Goal: Task Accomplishment & Management: Use online tool/utility

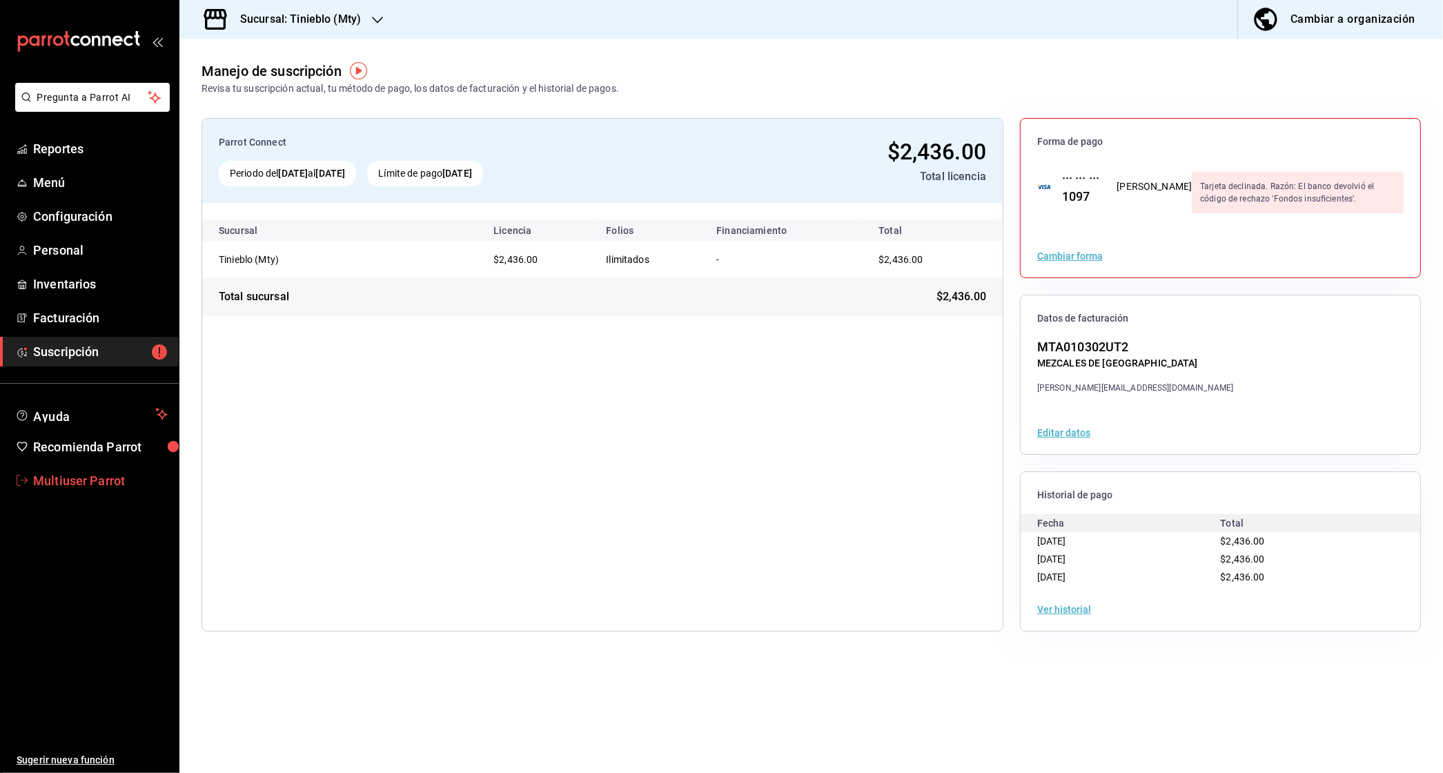
click at [60, 472] on span "Multiuser Parrot" at bounding box center [100, 480] width 135 height 19
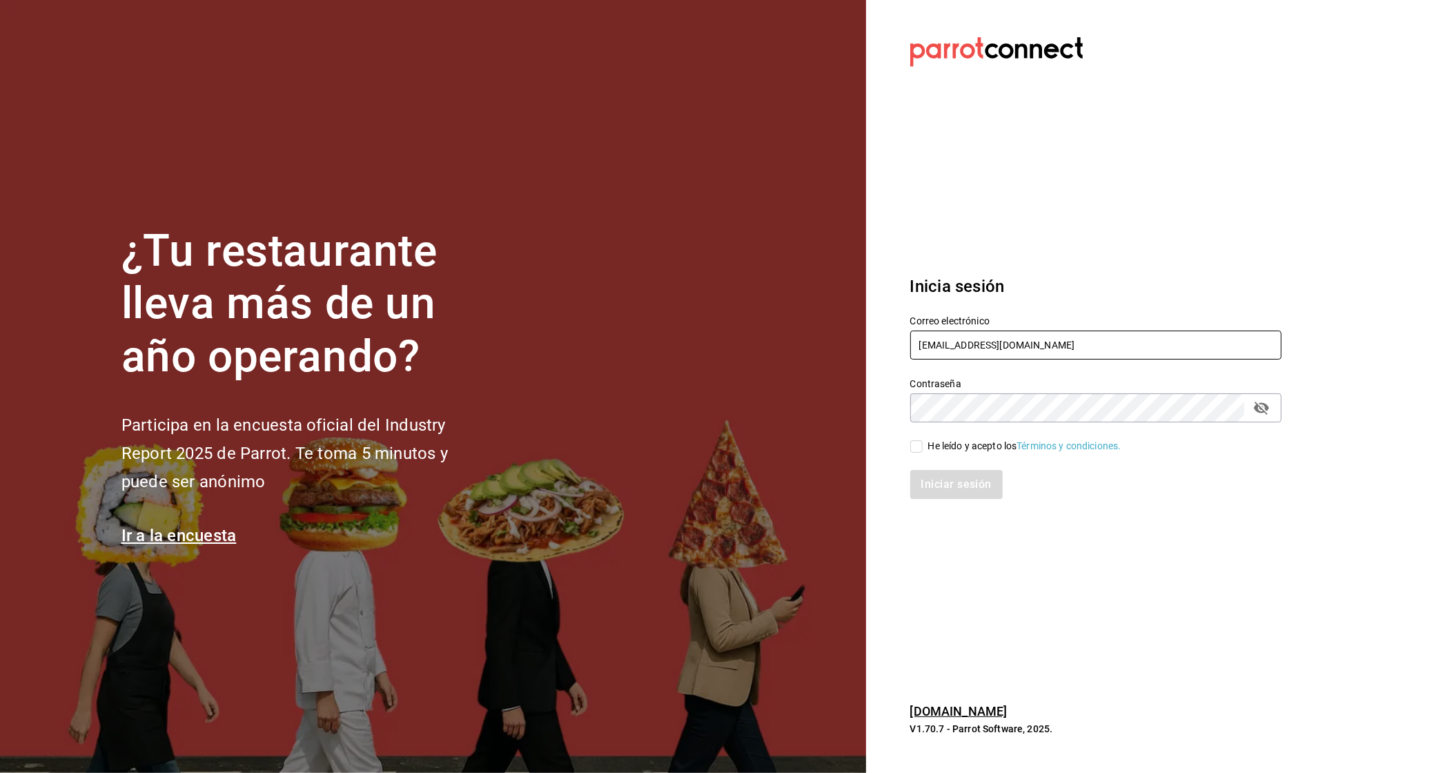
click at [968, 342] on input "multiuser@tinieblo.com" at bounding box center [1095, 345] width 371 height 29
drag, startPoint x: 968, startPoint y: 342, endPoint x: 1095, endPoint y: 342, distance: 127.0
click at [1095, 342] on input "multiuser@tinieblo.com" at bounding box center [1095, 345] width 371 height 29
type input "[EMAIL_ADDRESS][DOMAIN_NAME]"
click at [954, 462] on div "Iniciar sesión" at bounding box center [1088, 476] width 388 height 46
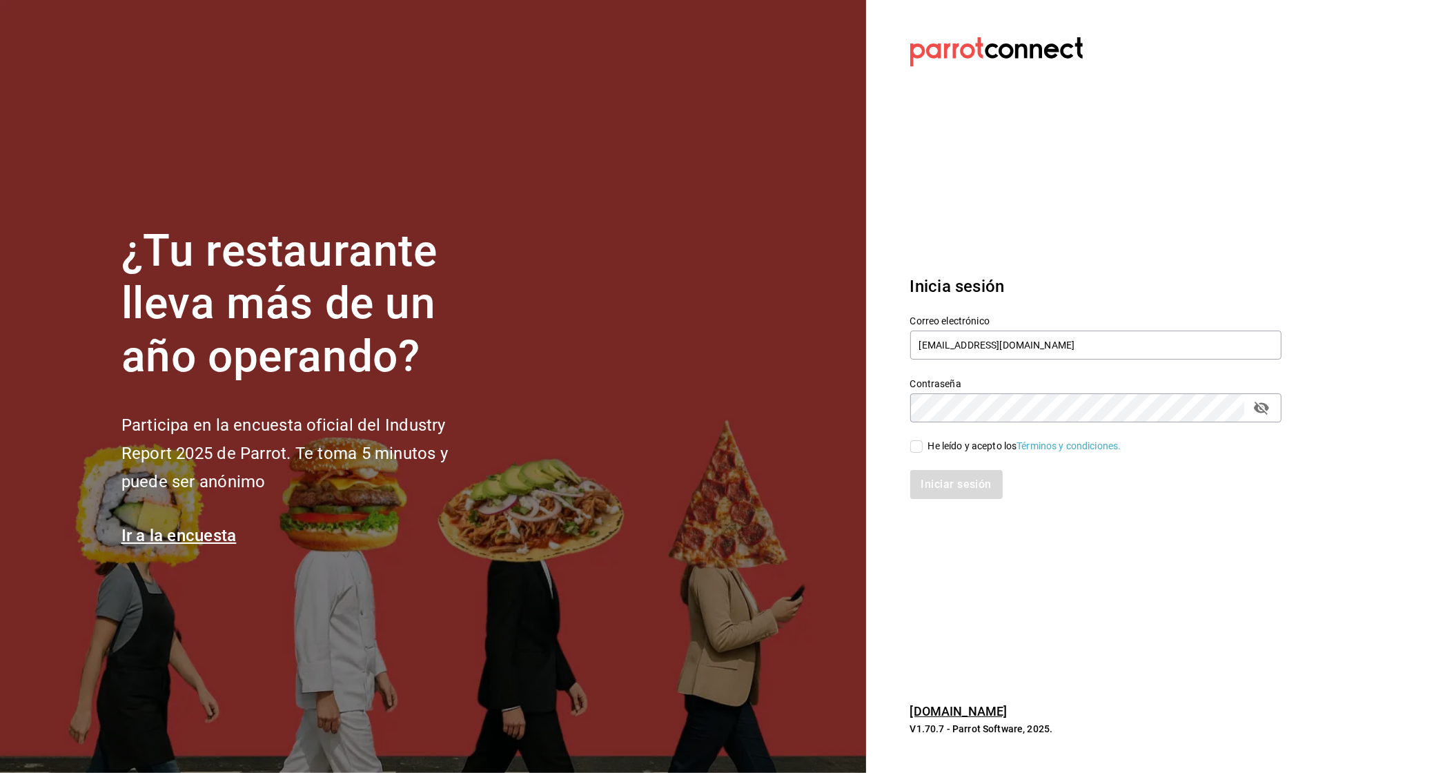
click at [954, 445] on div "He leído y acepto los Términos y condiciones." at bounding box center [1024, 446] width 193 height 14
click at [923, 445] on input "He leído y acepto los Términos y condiciones." at bounding box center [916, 446] width 12 height 12
checkbox input "true"
click at [954, 487] on button "Iniciar sesión" at bounding box center [957, 484] width 94 height 29
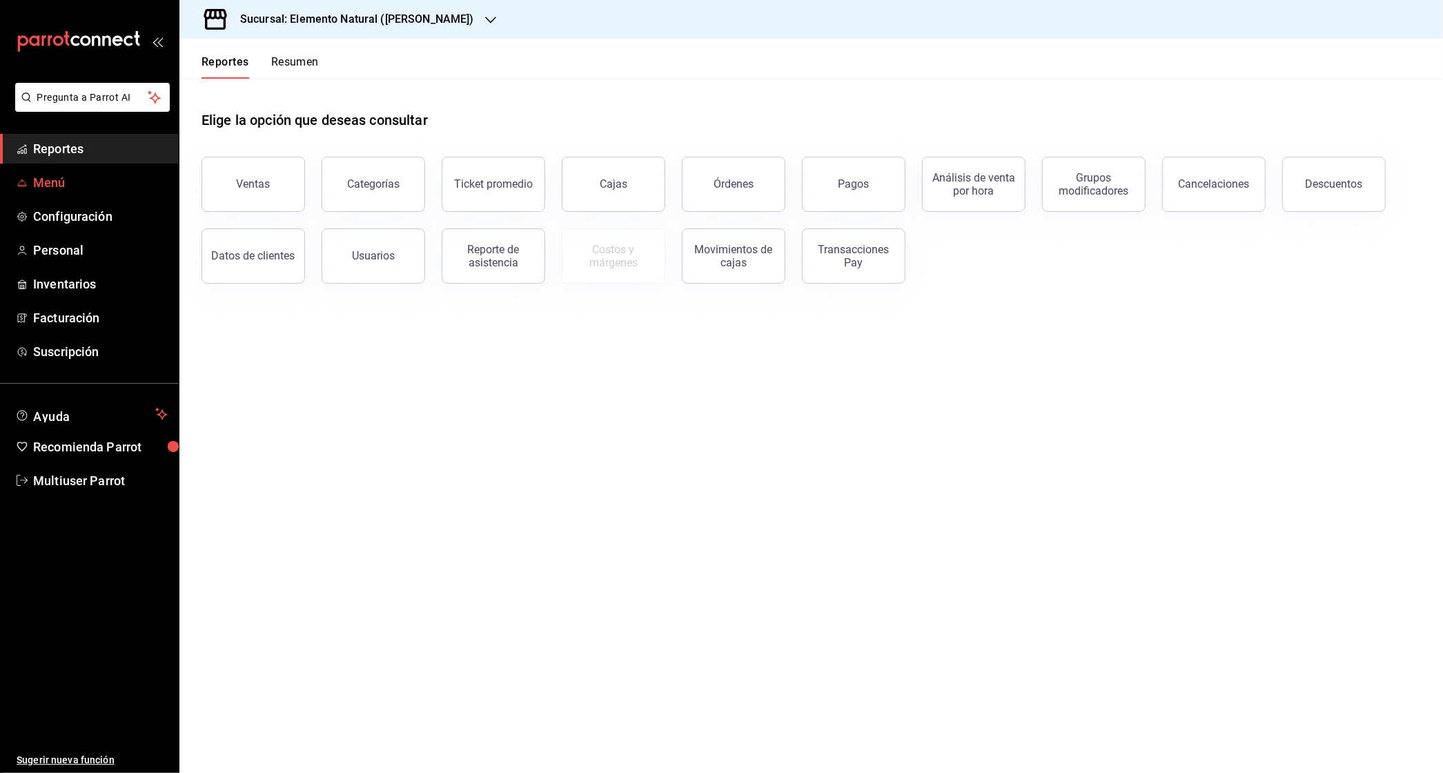
click at [83, 187] on span "Menú" at bounding box center [100, 182] width 135 height 19
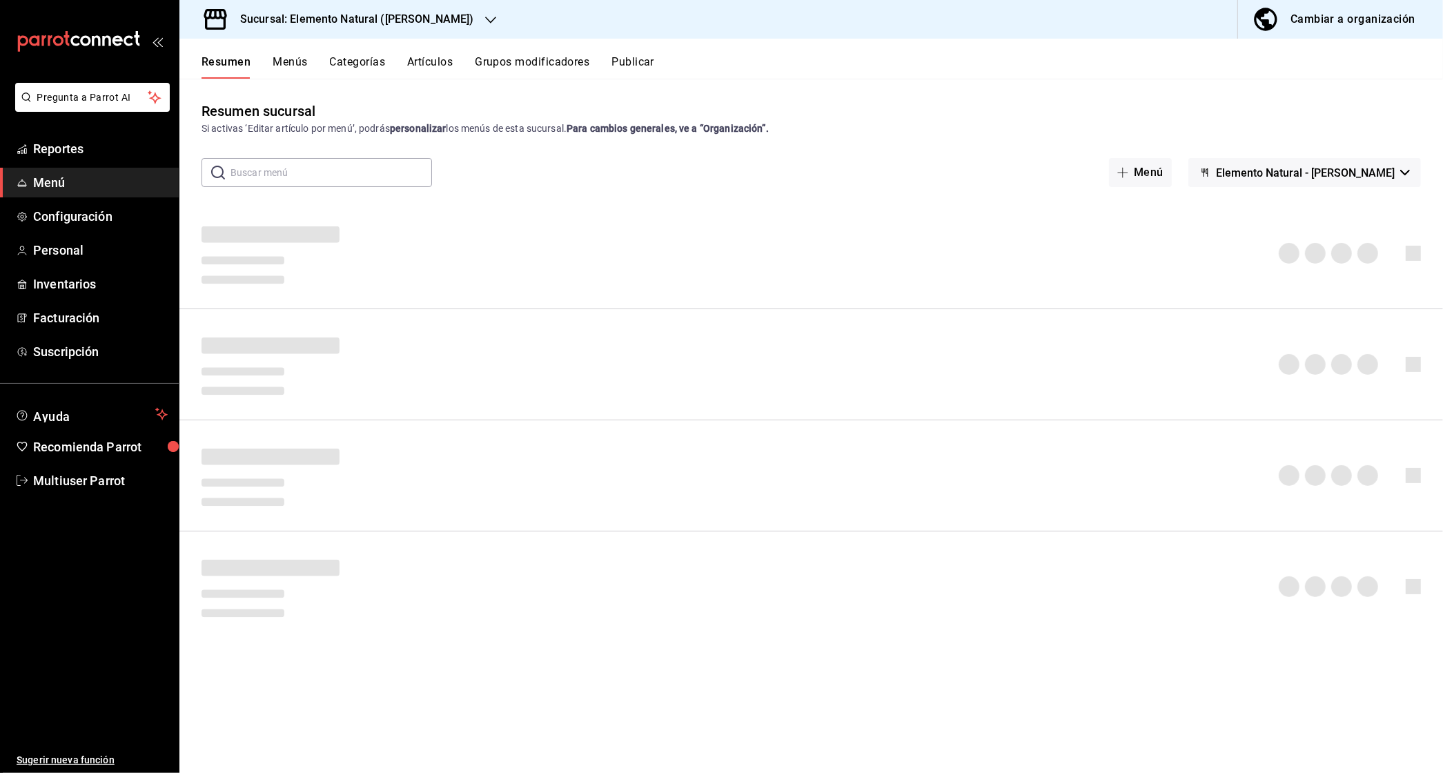
click at [446, 10] on div "Sucursal: Elemento Natural ([PERSON_NAME])" at bounding box center [345, 19] width 311 height 39
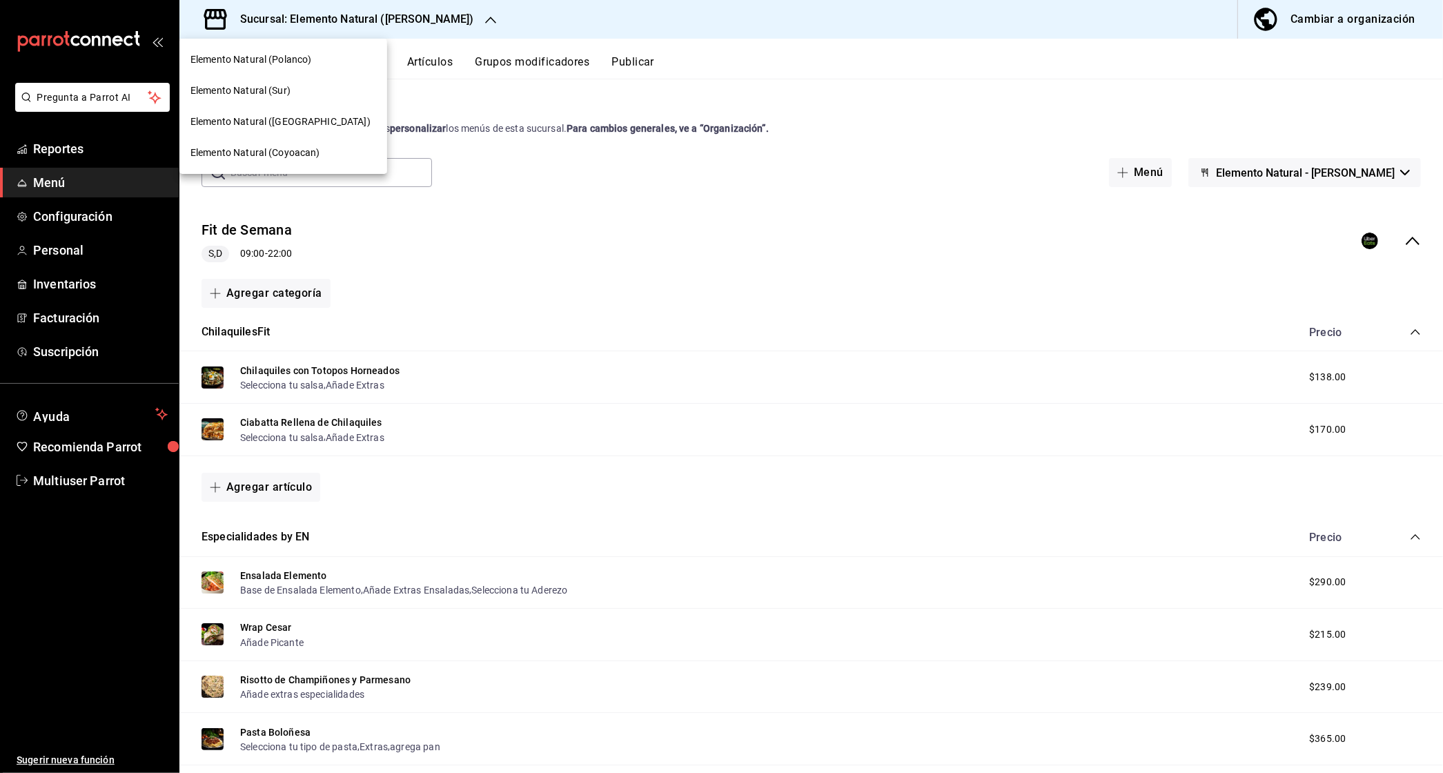
click at [254, 152] on span "Elemento Natural (Coyoacan)" at bounding box center [255, 153] width 130 height 14
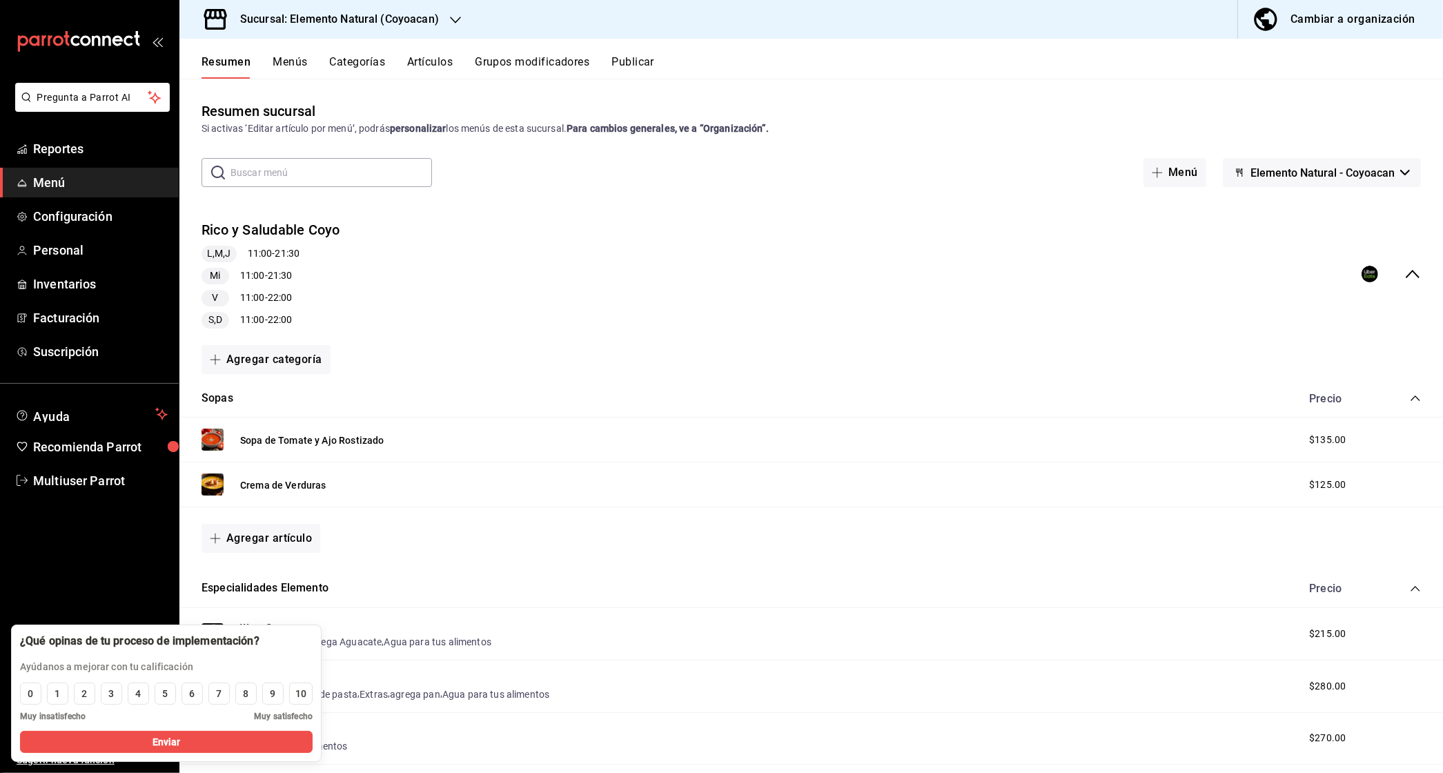
click at [1432, 276] on div "Rico y Saludable Coyo L,M,J 11:00 - 21:30 Mi 11:00 - 21:30 V 11:00 - 22:00 S,D …" at bounding box center [811, 274] width 1264 height 130
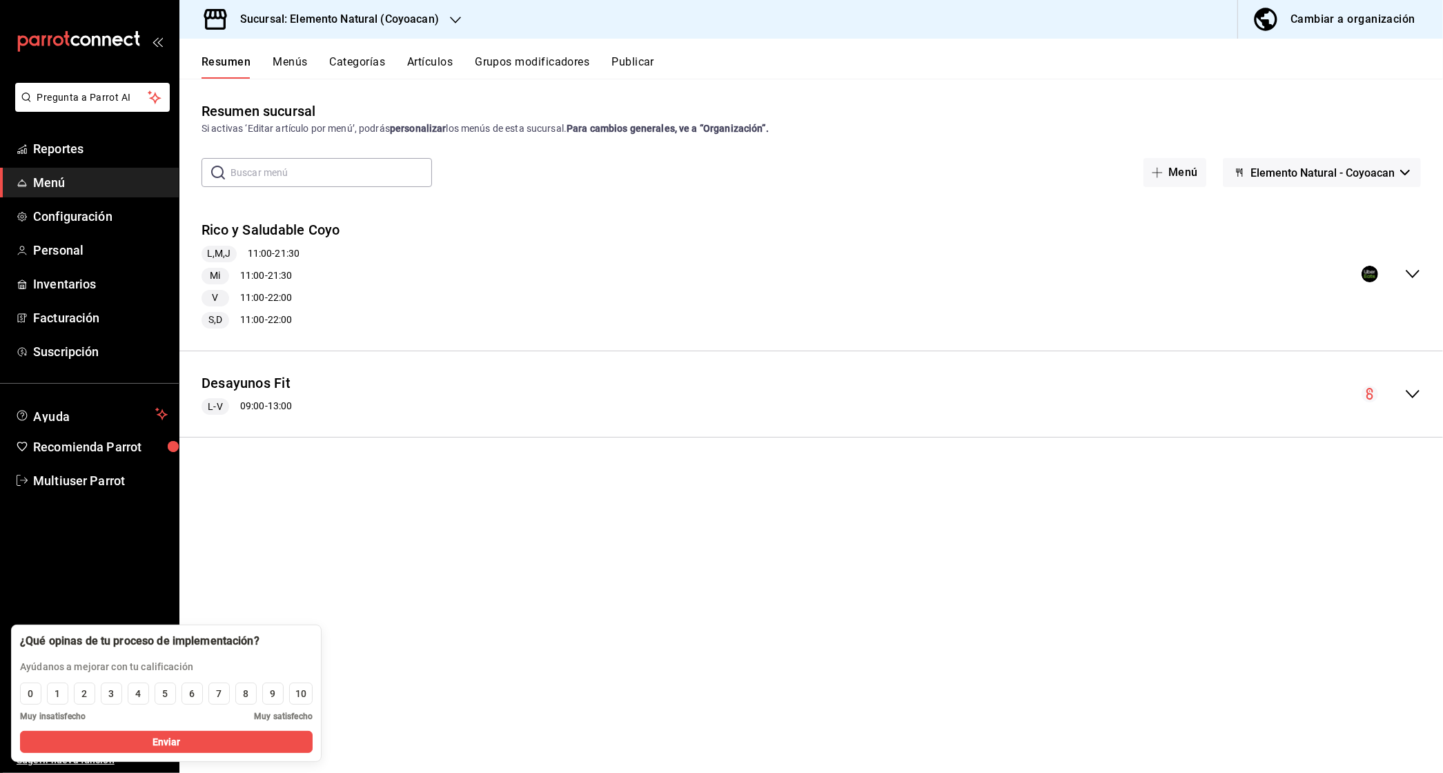
click at [1301, 178] on span "Elemento Natural - Coyoacan" at bounding box center [1322, 172] width 144 height 13
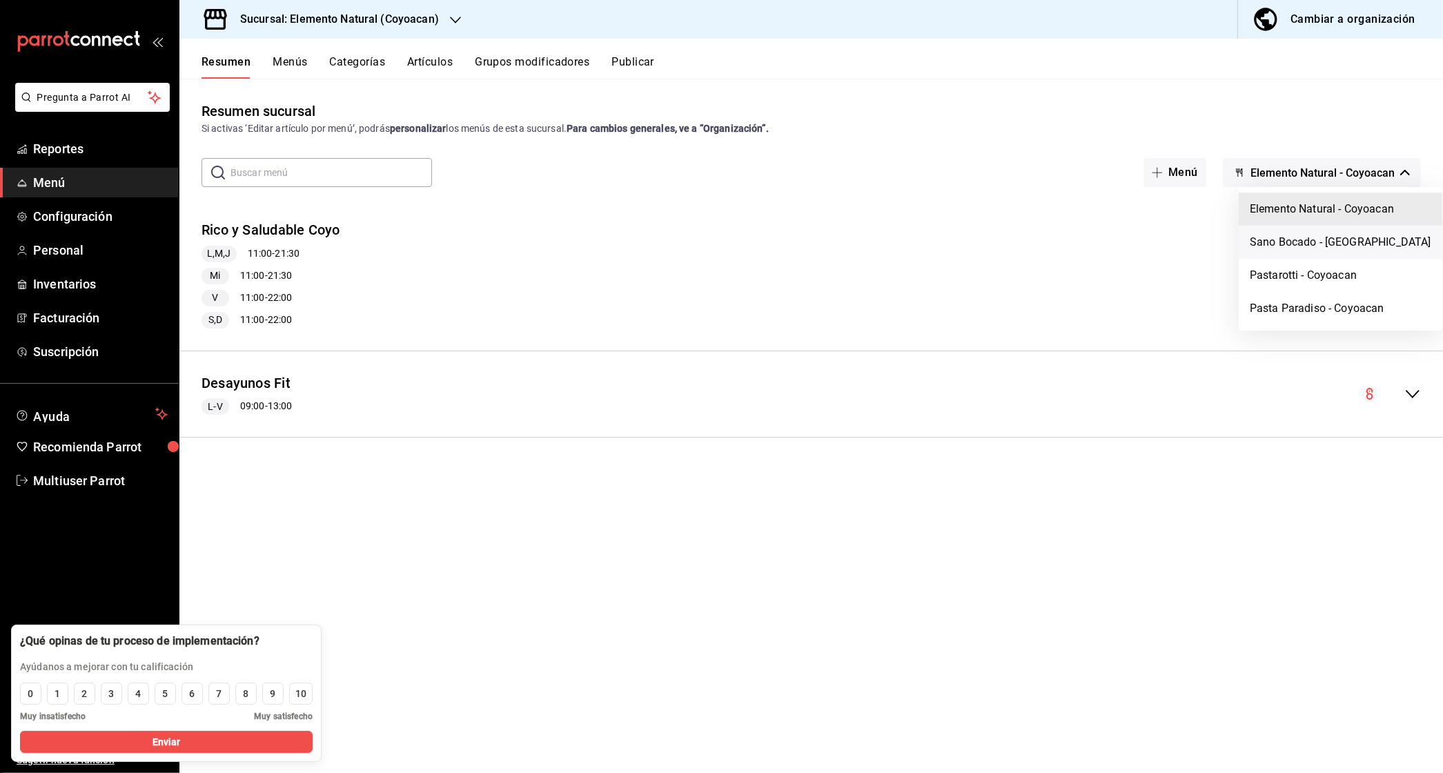
click at [1309, 242] on li "Sano Bocado - [GEOGRAPHIC_DATA]" at bounding box center [1341, 242] width 204 height 33
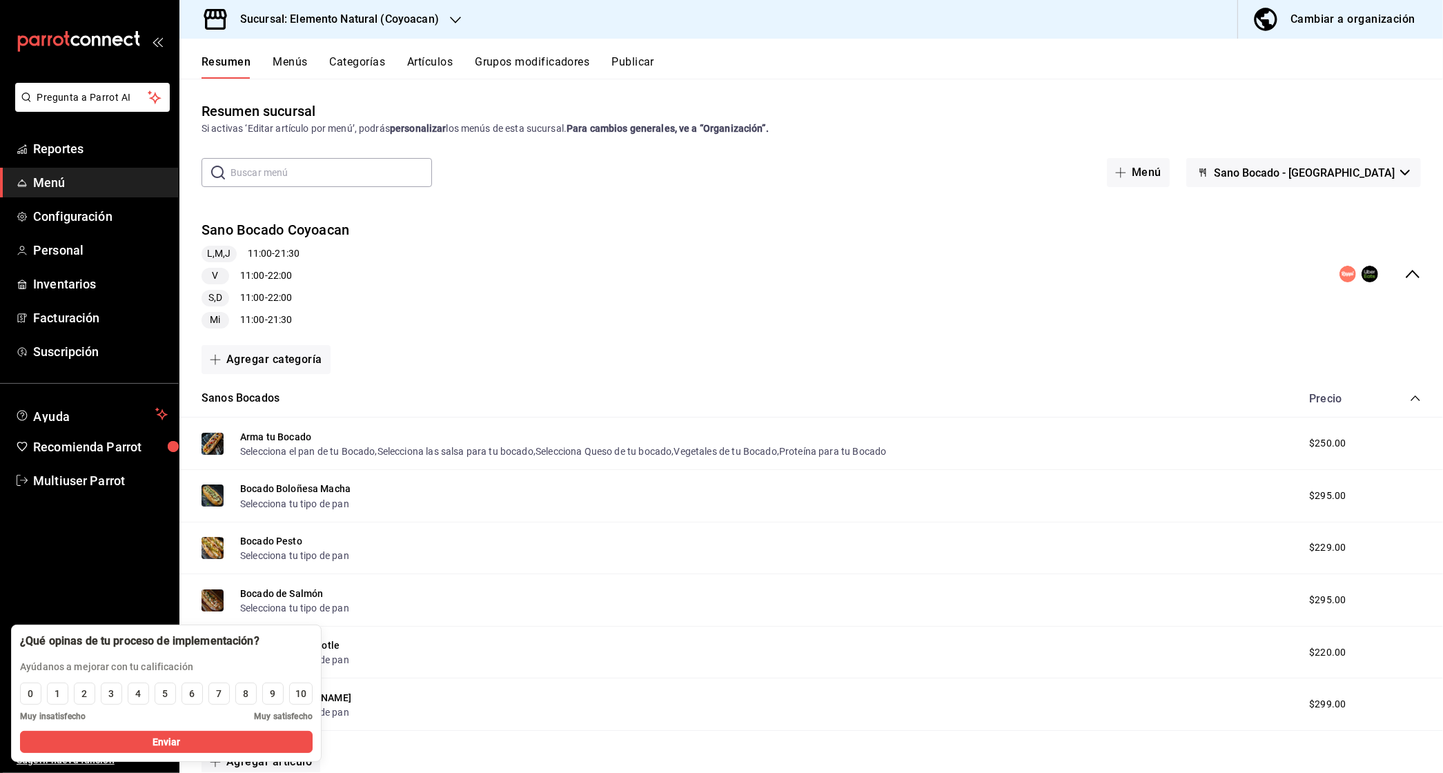
click at [1342, 168] on span "Sano Bocado - [GEOGRAPHIC_DATA]" at bounding box center [1304, 172] width 181 height 13
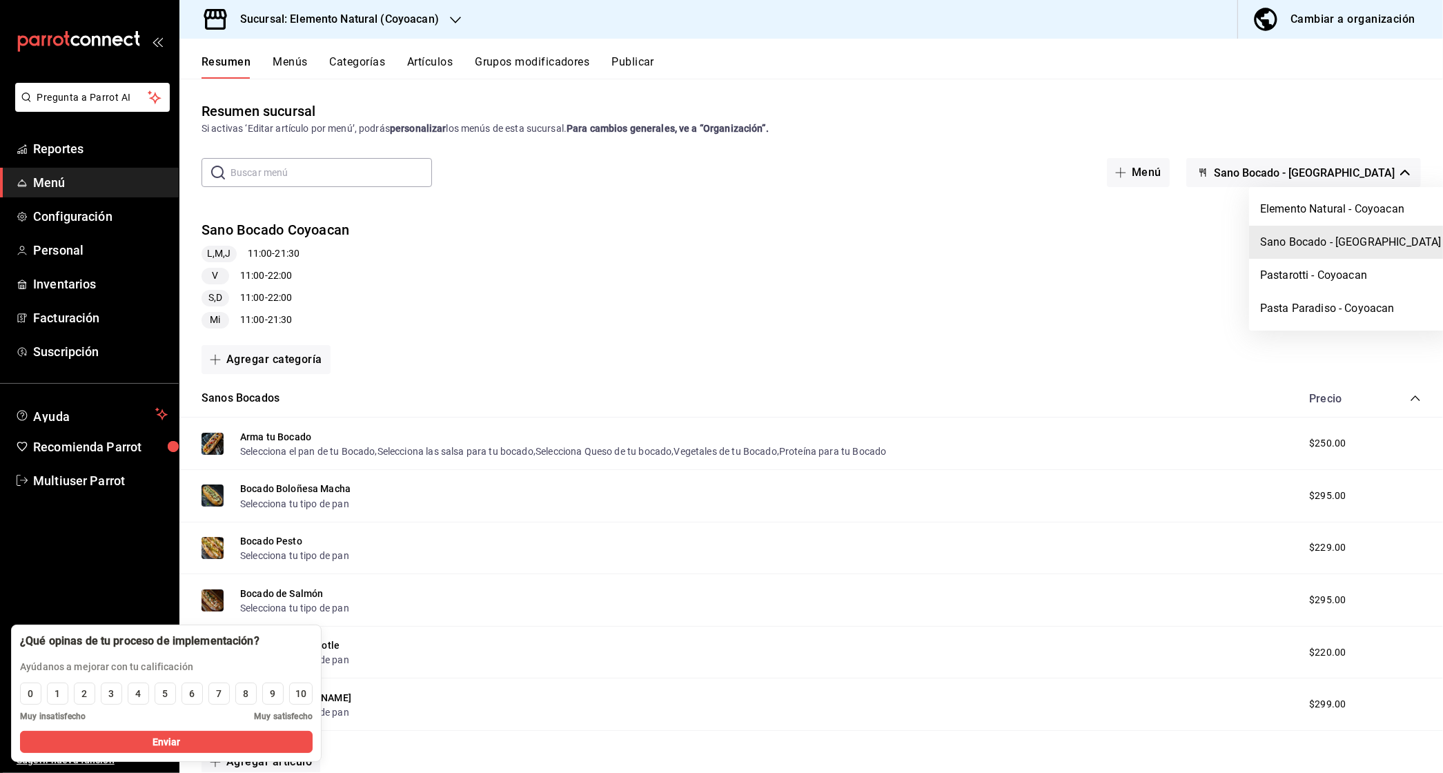
click at [997, 246] on div at bounding box center [721, 386] width 1443 height 773
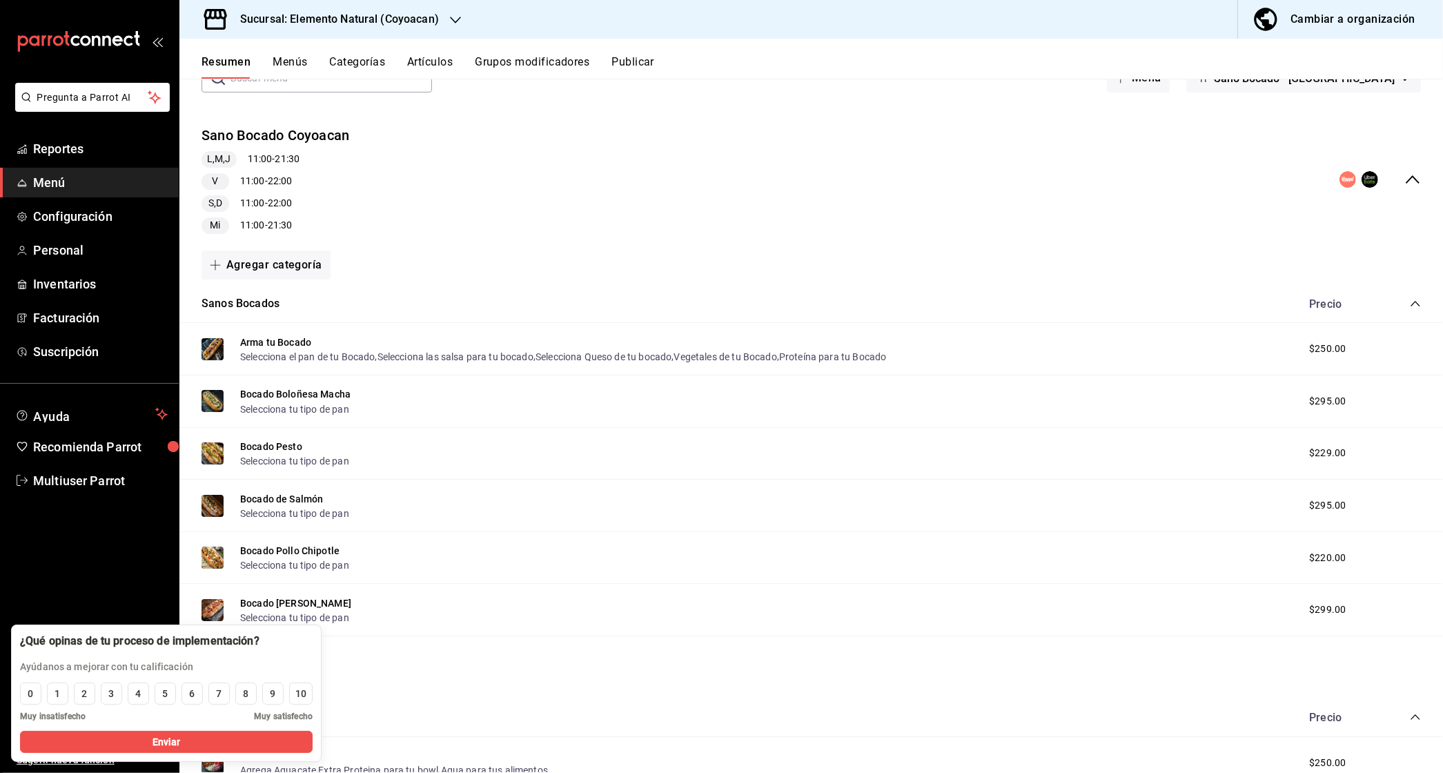
scroll to position [181, 0]
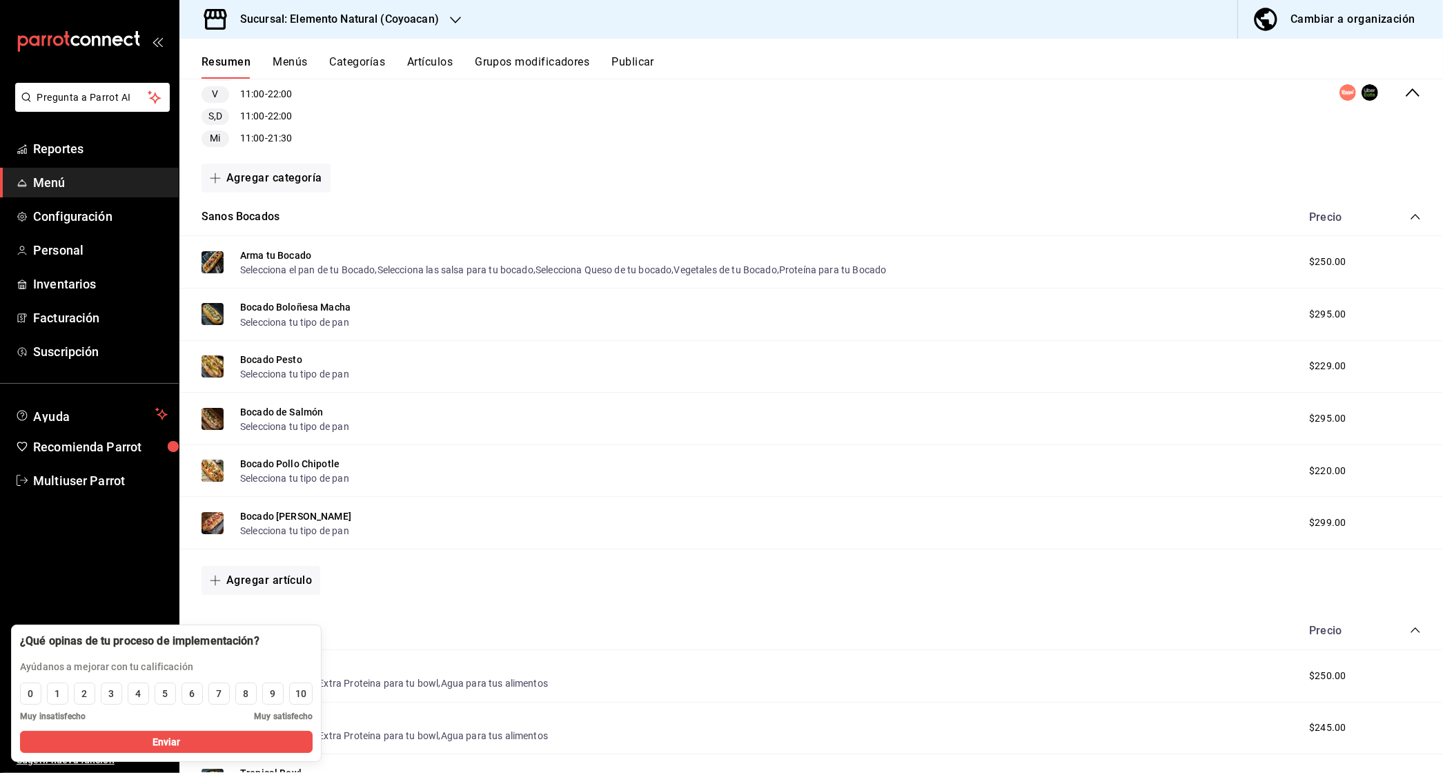
click at [1413, 90] on icon "collapse-menu-row" at bounding box center [1413, 92] width 14 height 8
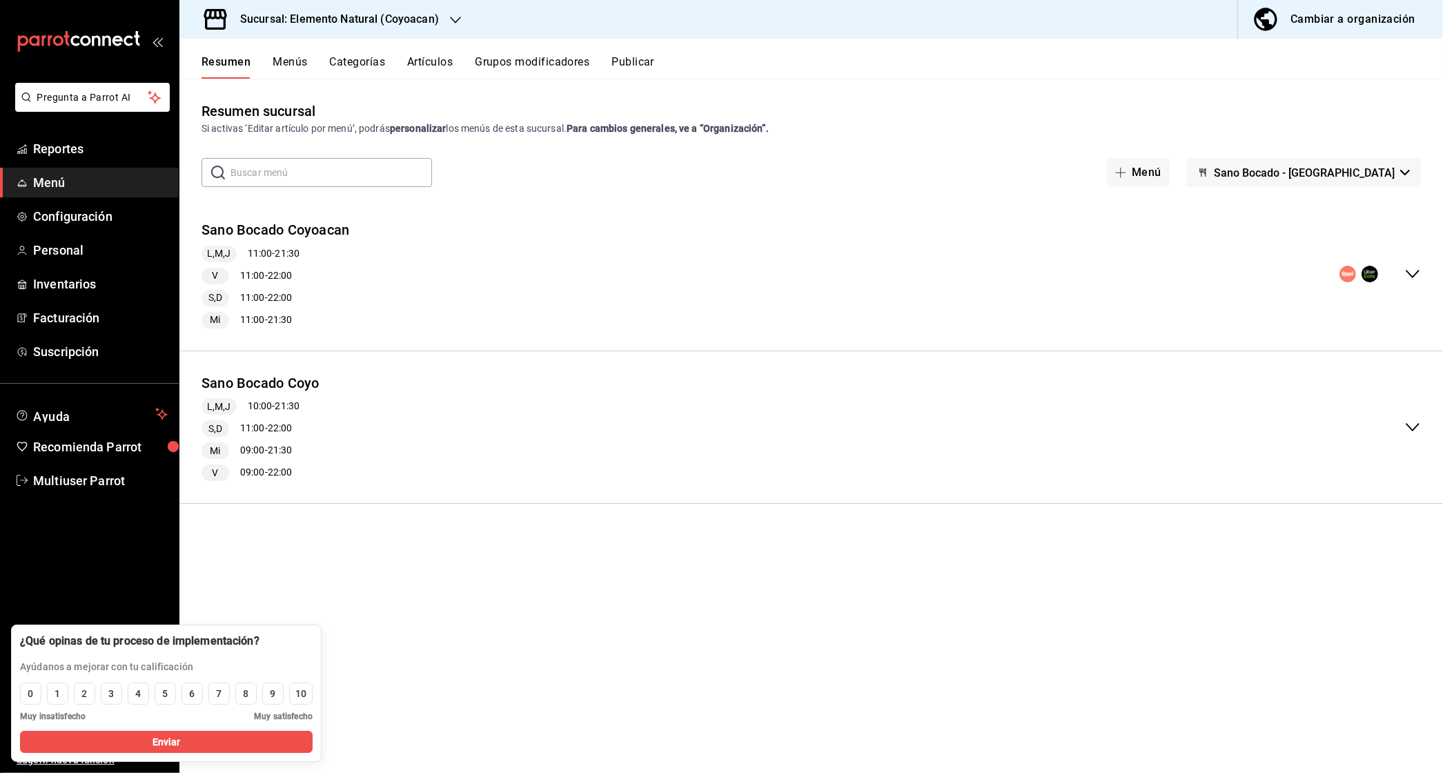
scroll to position [0, 0]
click at [314, 230] on button "Sano Bocado Coyoacan" at bounding box center [276, 230] width 148 height 20
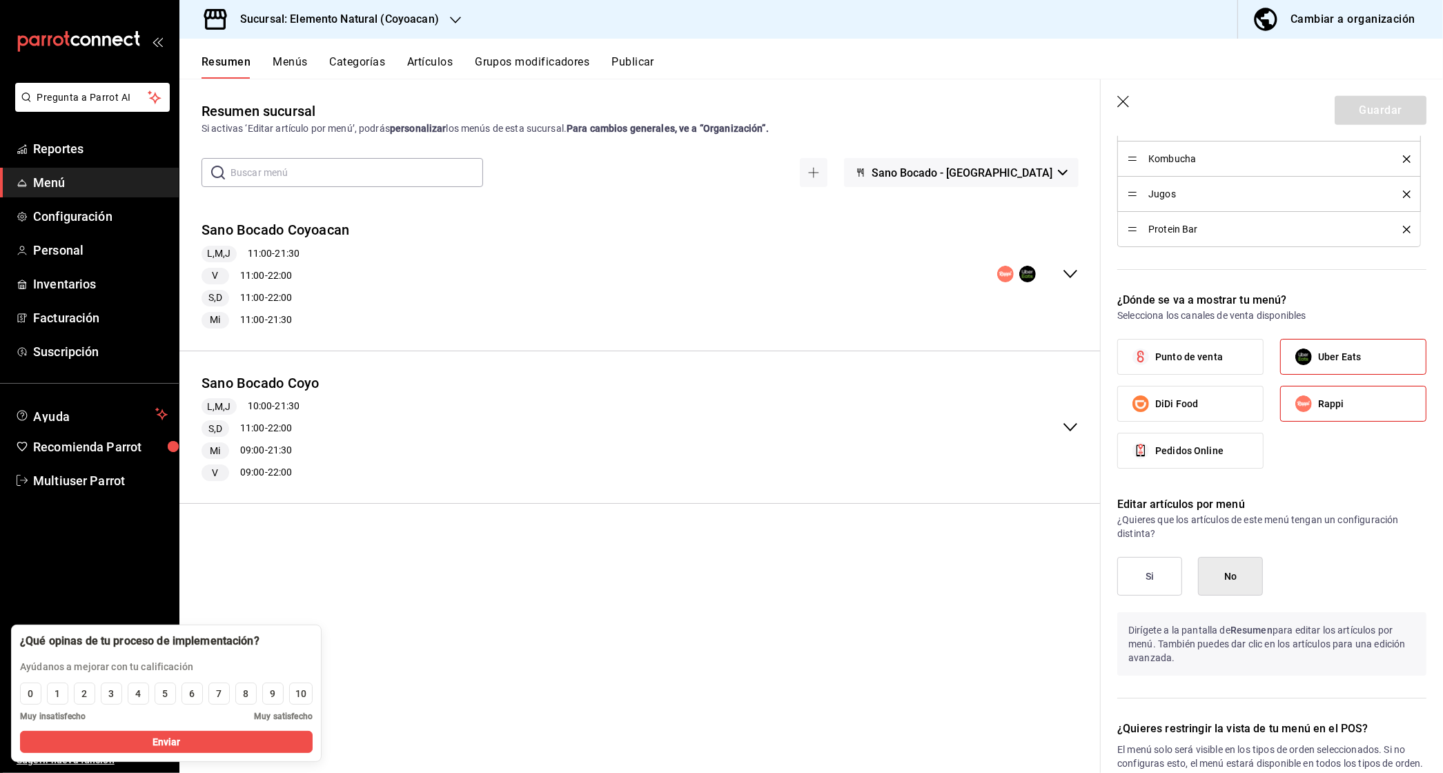
scroll to position [1399, 0]
click at [1209, 406] on label "DiDi Food" at bounding box center [1190, 404] width 145 height 35
click at [1155, 406] on input "DiDi Food" at bounding box center [1140, 404] width 29 height 29
checkbox input "true"
click at [1378, 112] on button "Guardar" at bounding box center [1381, 110] width 92 height 29
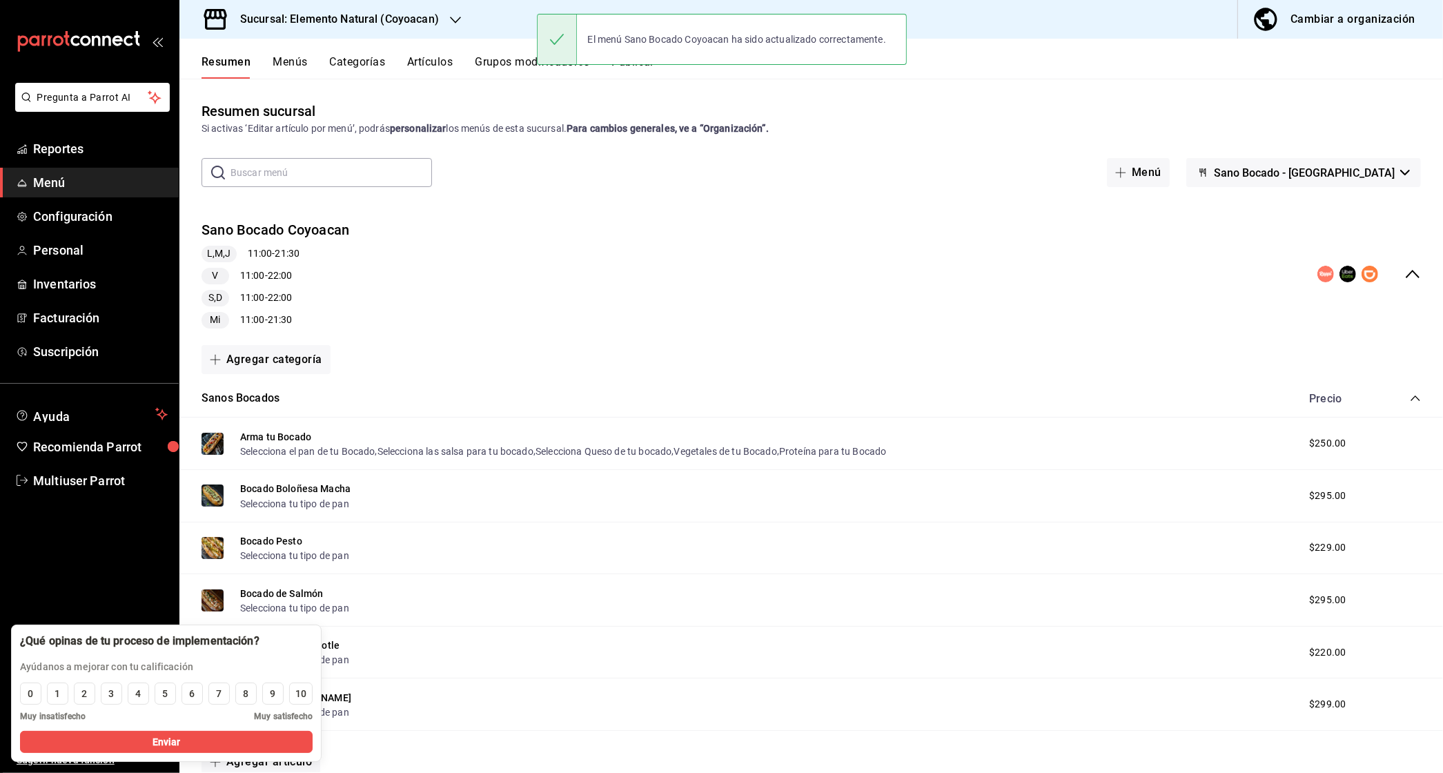
click at [433, 57] on button "Artículos" at bounding box center [430, 66] width 46 height 23
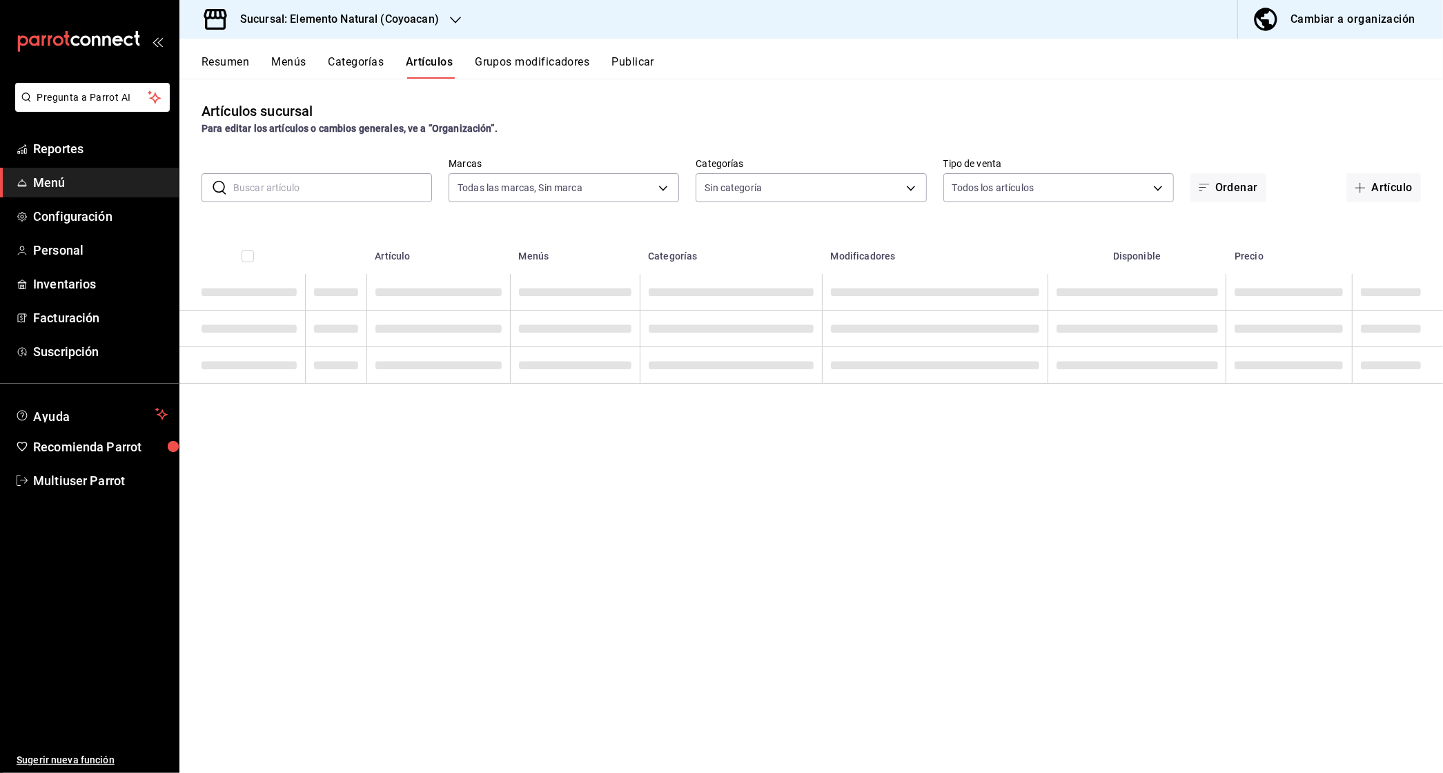
type input "0ce683a3-c7f3-46f0-8668-60ba34289938,c262678e-9dff-4cc1-83e8-1bf4e8371c50,3e073…"
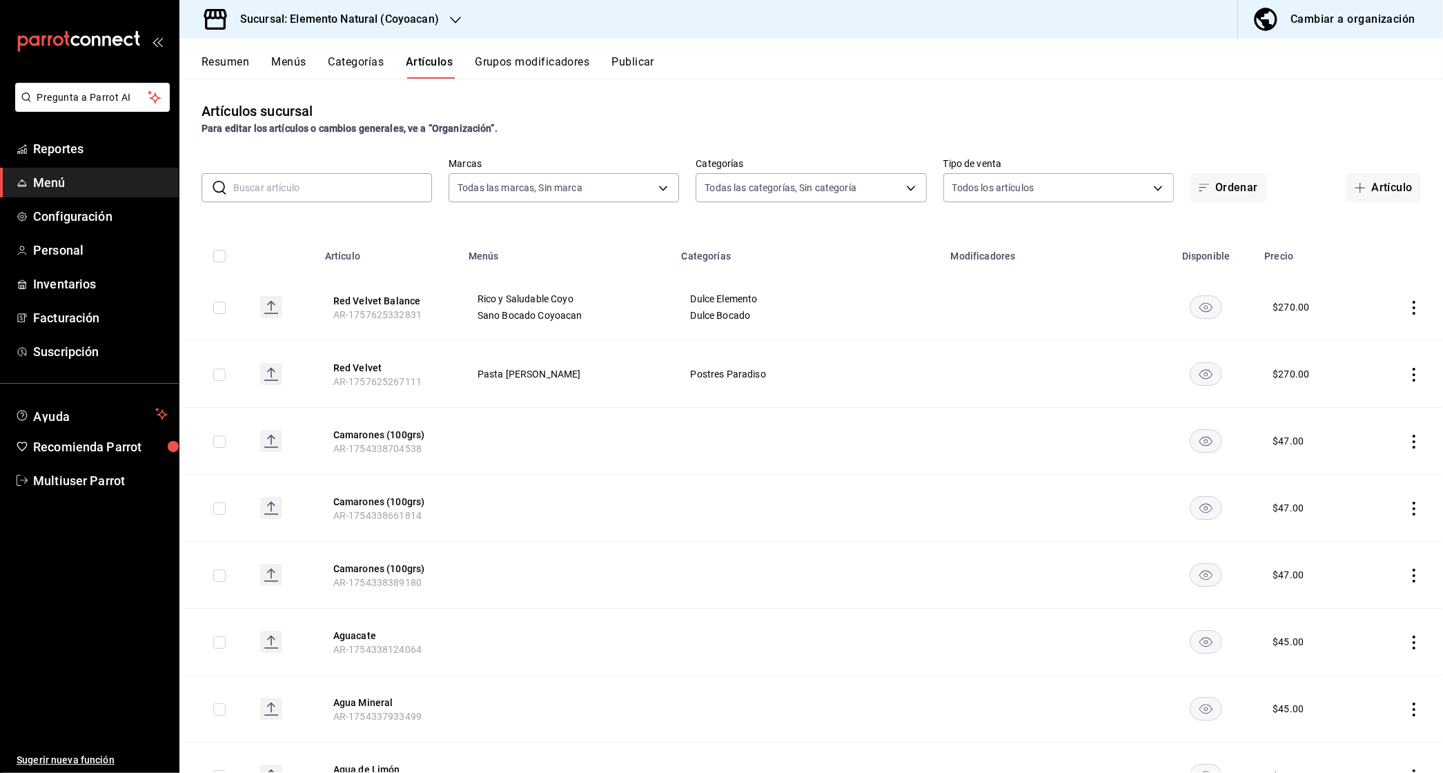
type input "223b47ca-955d-4f2d-95c8-be480333608c,29bf2379-3c24-4b89-939a-544792ce715d,cdecc…"
click at [628, 62] on button "Publicar" at bounding box center [632, 66] width 43 height 23
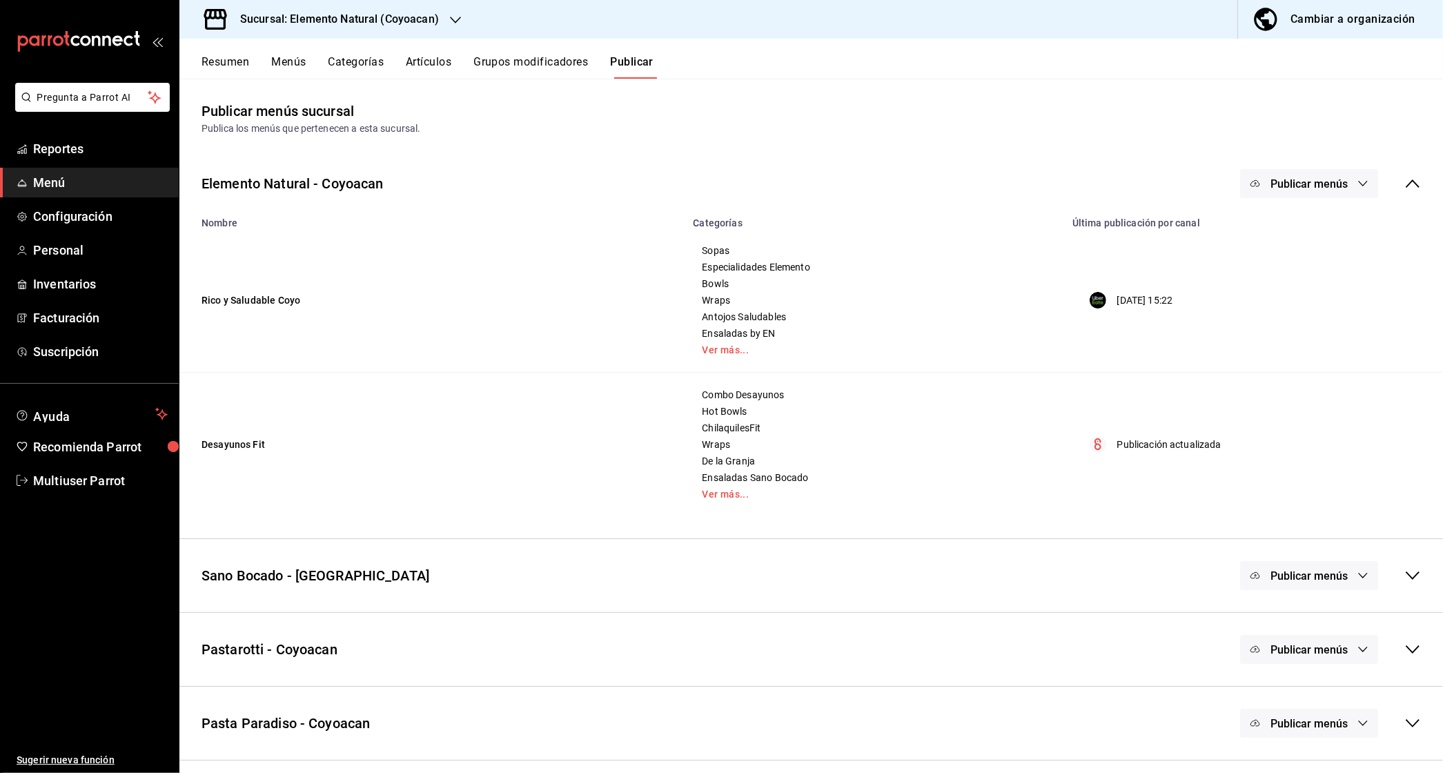
click at [1333, 182] on span "Publicar menús" at bounding box center [1308, 183] width 77 height 13
click at [1425, 197] on div at bounding box center [721, 386] width 1443 height 773
click at [1419, 187] on icon at bounding box center [1412, 183] width 17 height 17
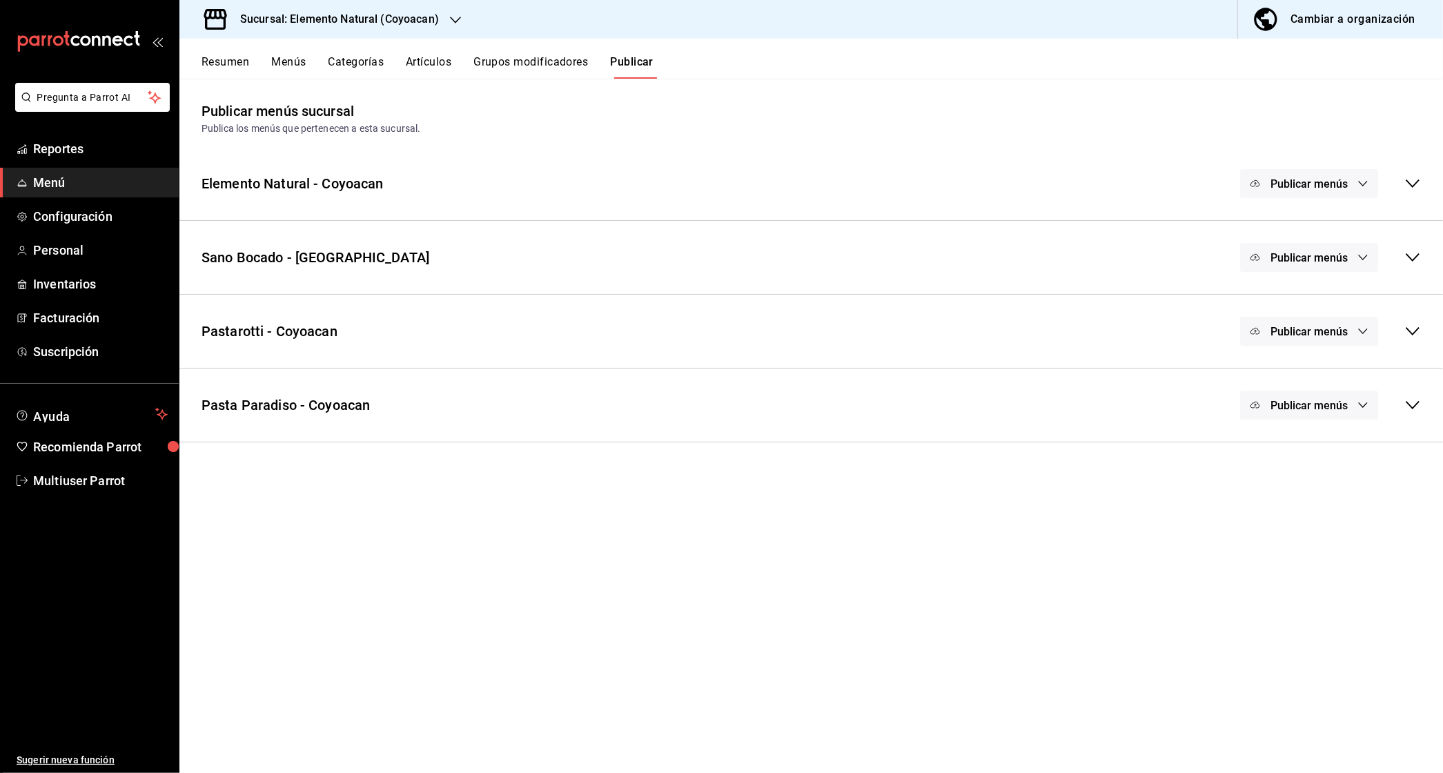
click at [1416, 255] on icon at bounding box center [1412, 257] width 17 height 17
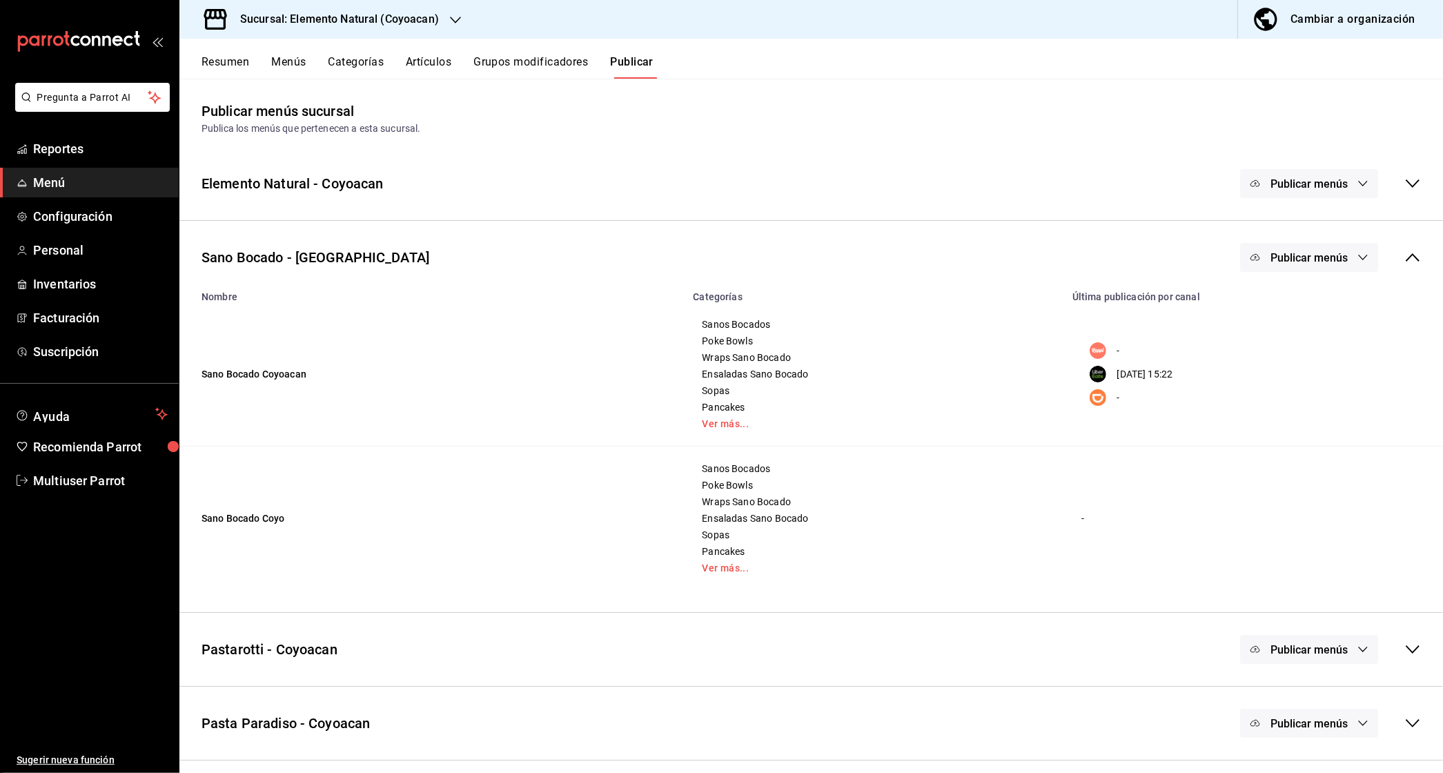
click at [1343, 254] on span "Publicar menús" at bounding box center [1308, 257] width 77 height 13
click at [1286, 379] on img at bounding box center [1280, 380] width 22 height 22
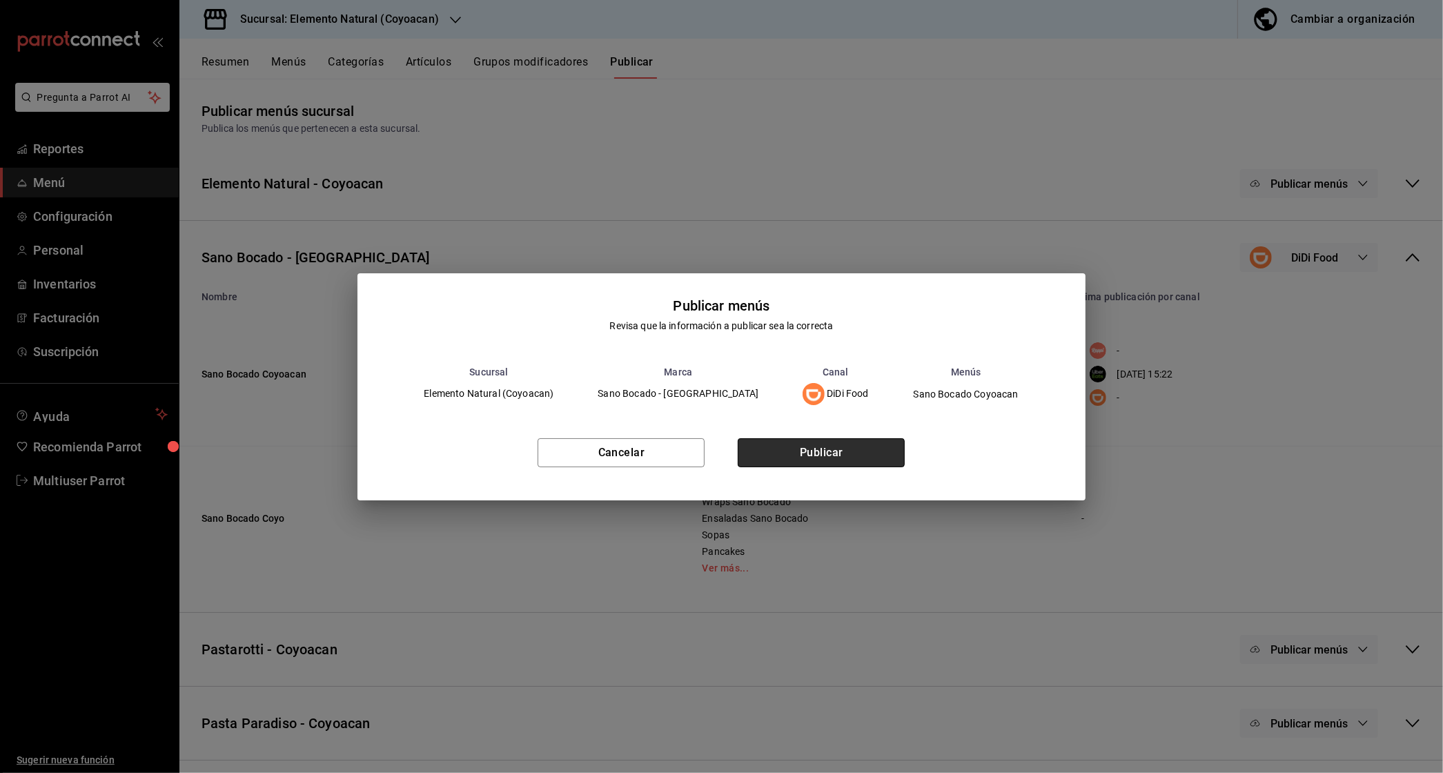
click at [796, 448] on button "Publicar" at bounding box center [821, 452] width 167 height 29
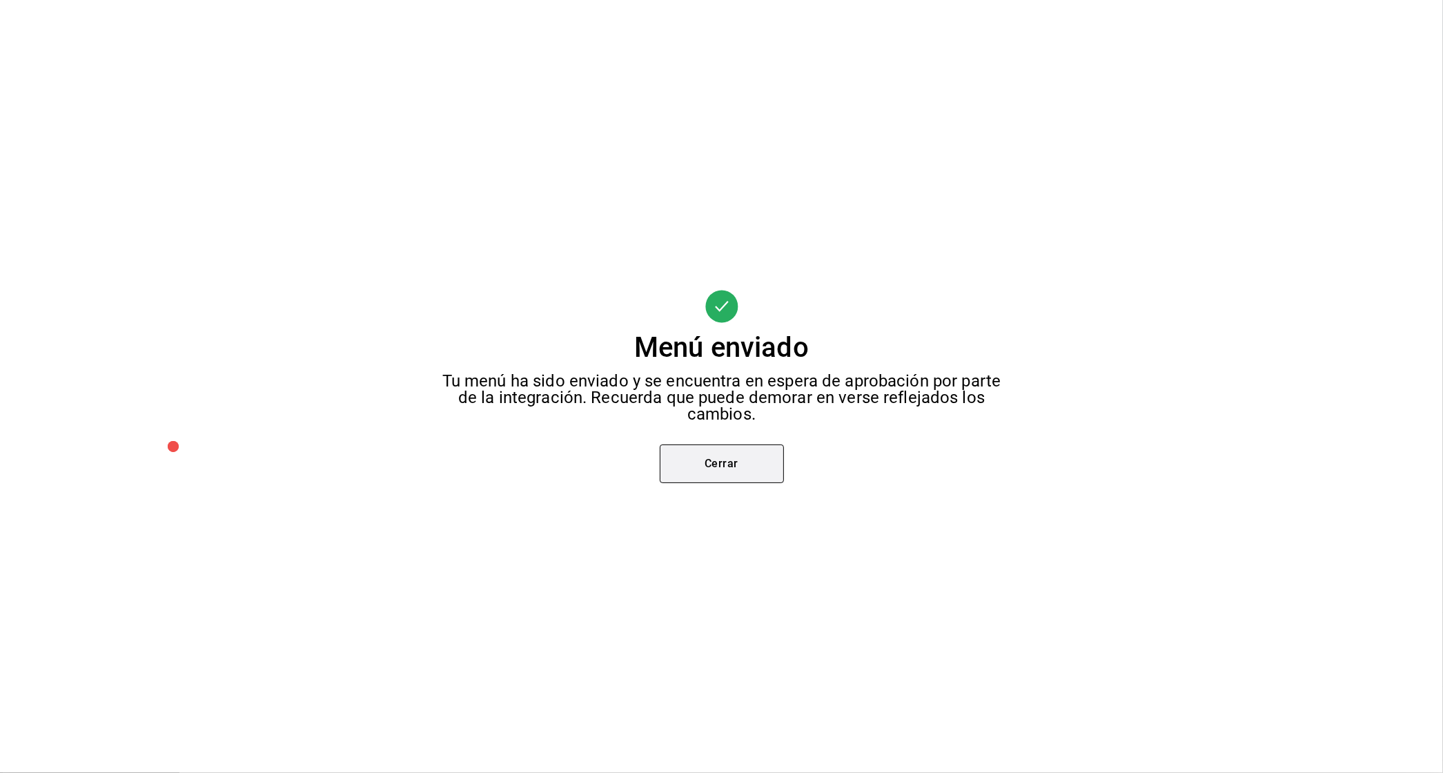
click at [716, 471] on button "Cerrar" at bounding box center [722, 463] width 124 height 39
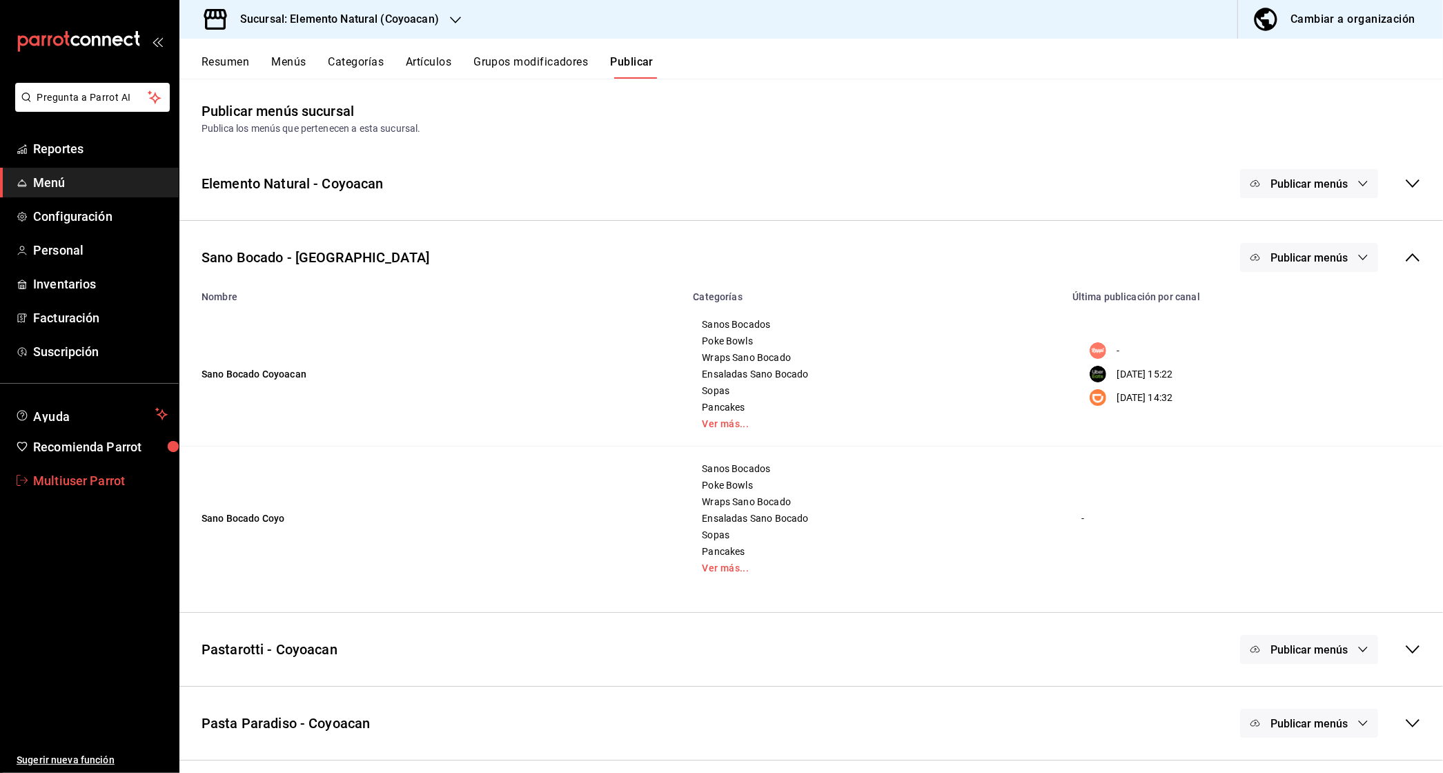
click at [72, 482] on span "Multiuser Parrot" at bounding box center [100, 480] width 135 height 19
